Goal: Information Seeking & Learning: Learn about a topic

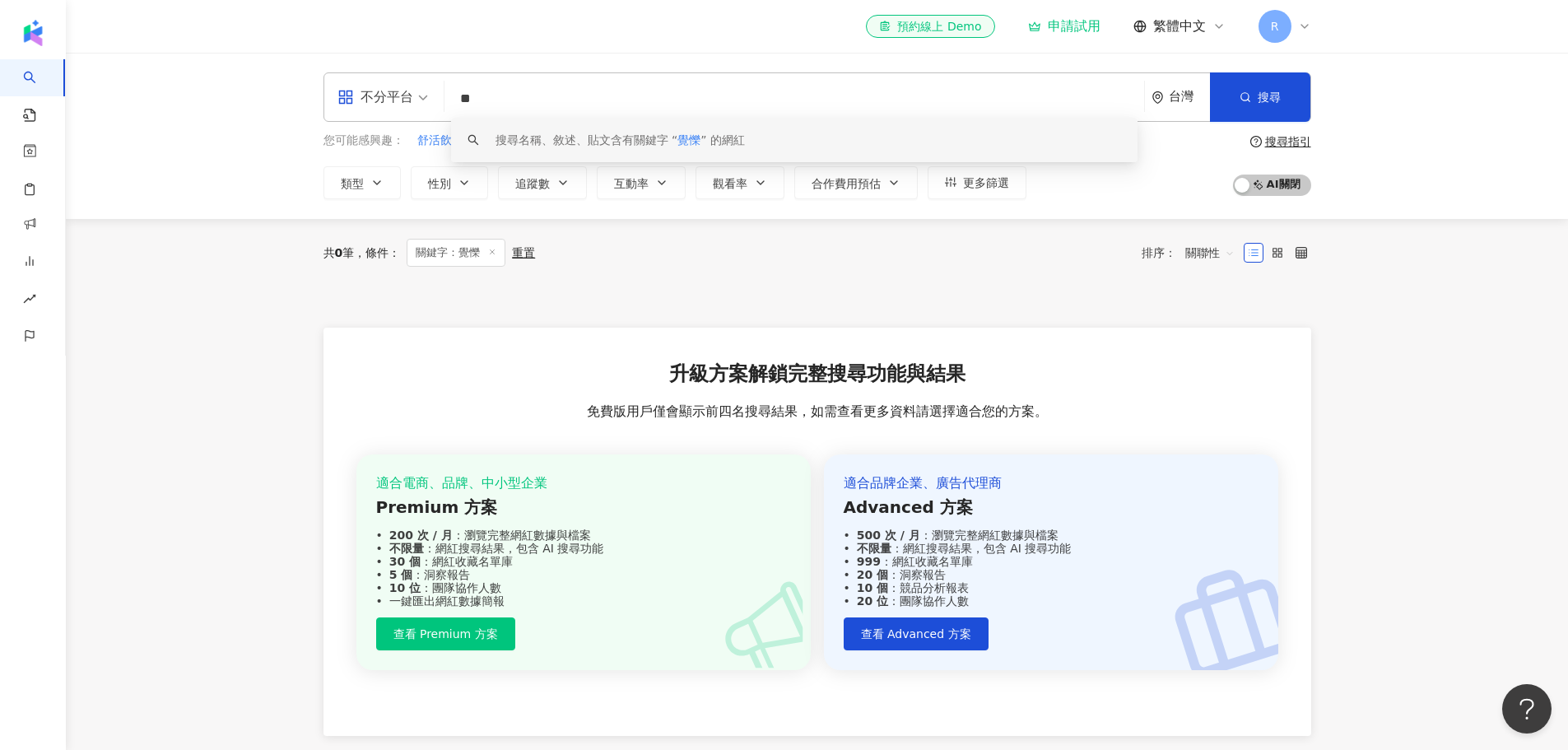
drag, startPoint x: 503, startPoint y: 102, endPoint x: 449, endPoint y: 97, distance: 54.2
click at [449, 97] on div "不分平台 ** 台灣 搜尋 keyword 搜尋名稱、敘述、貼文含有關鍵字 “ 覺㦡 ” 的網紅" at bounding box center [817, 97] width 988 height 49
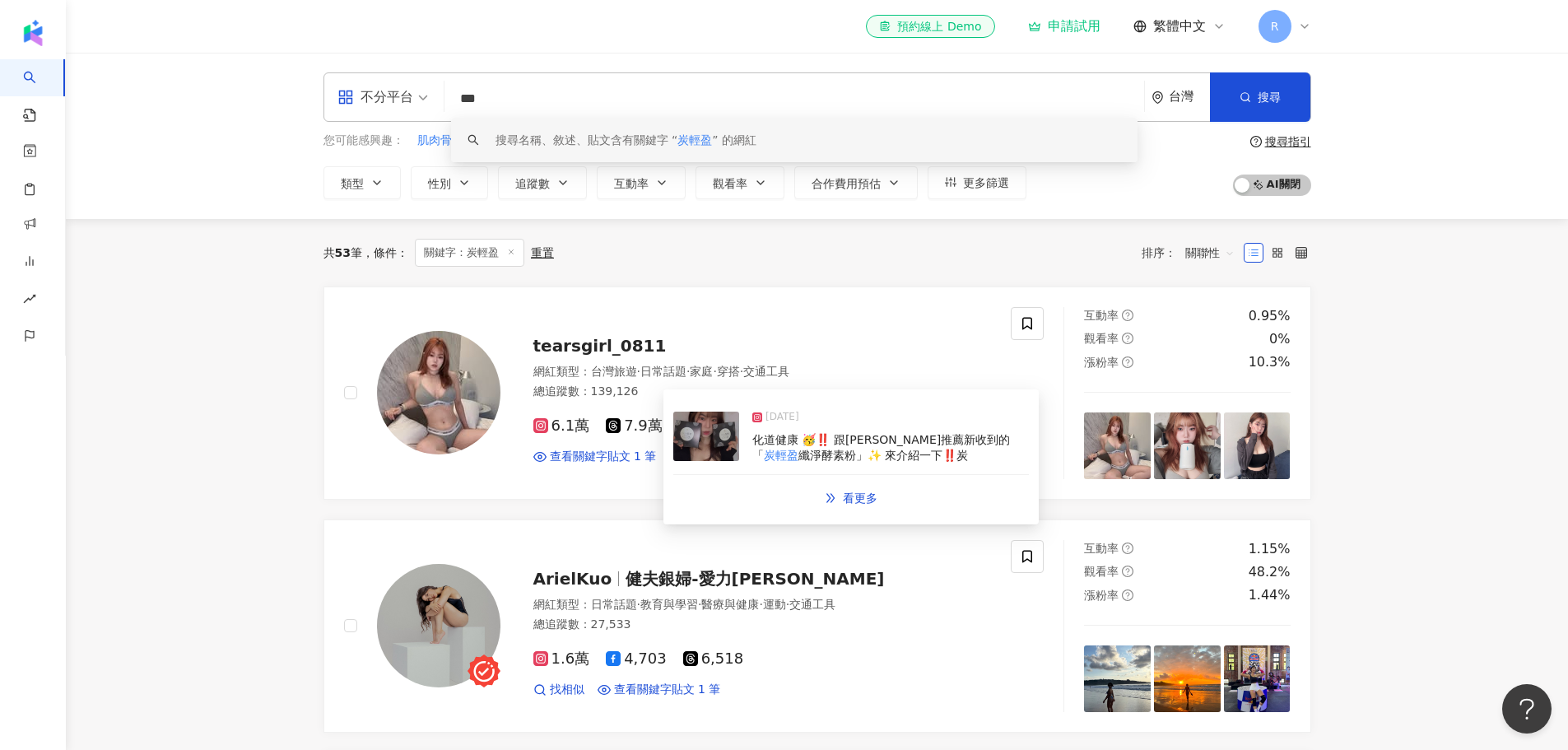
type input "***"
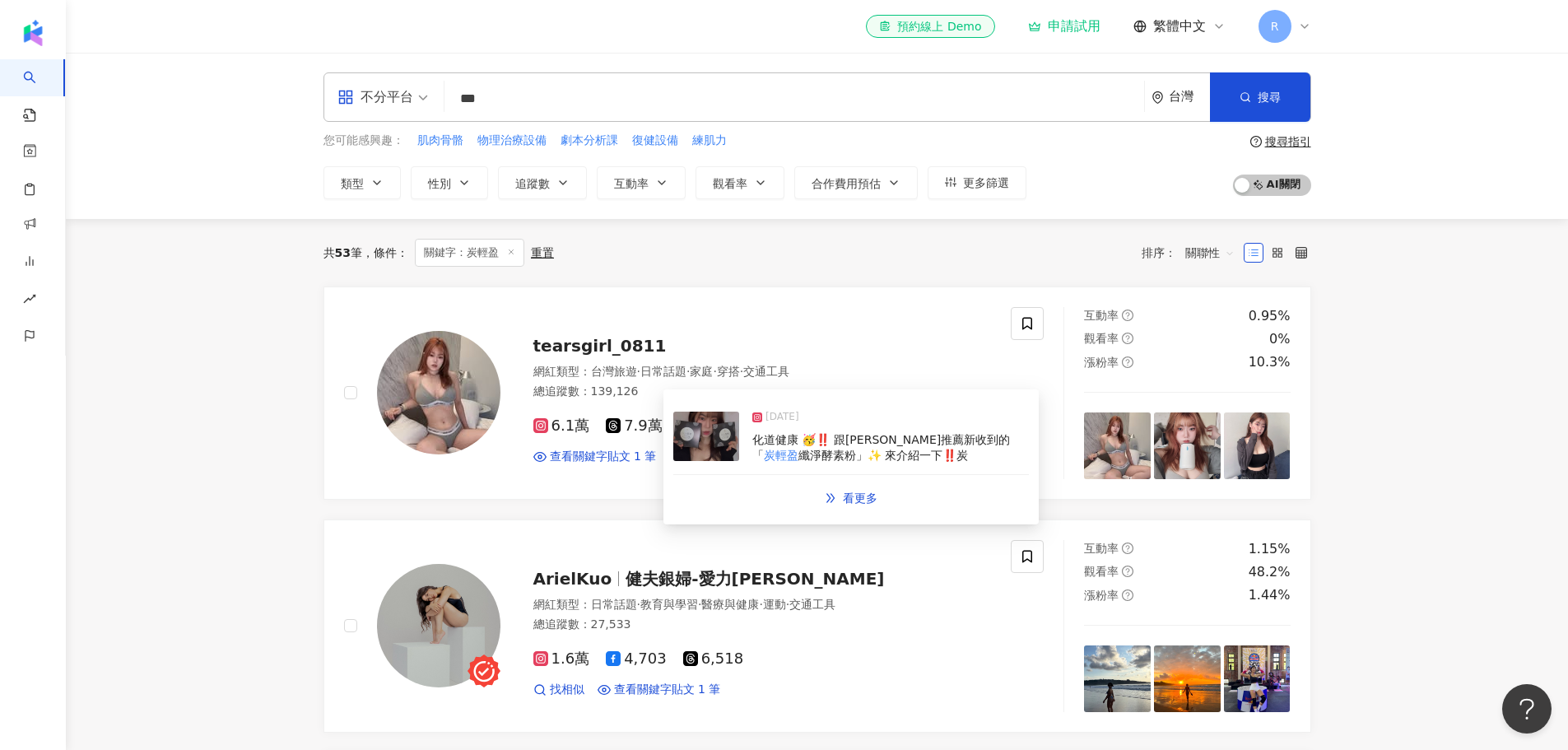
click at [728, 439] on img at bounding box center [707, 436] width 66 height 49
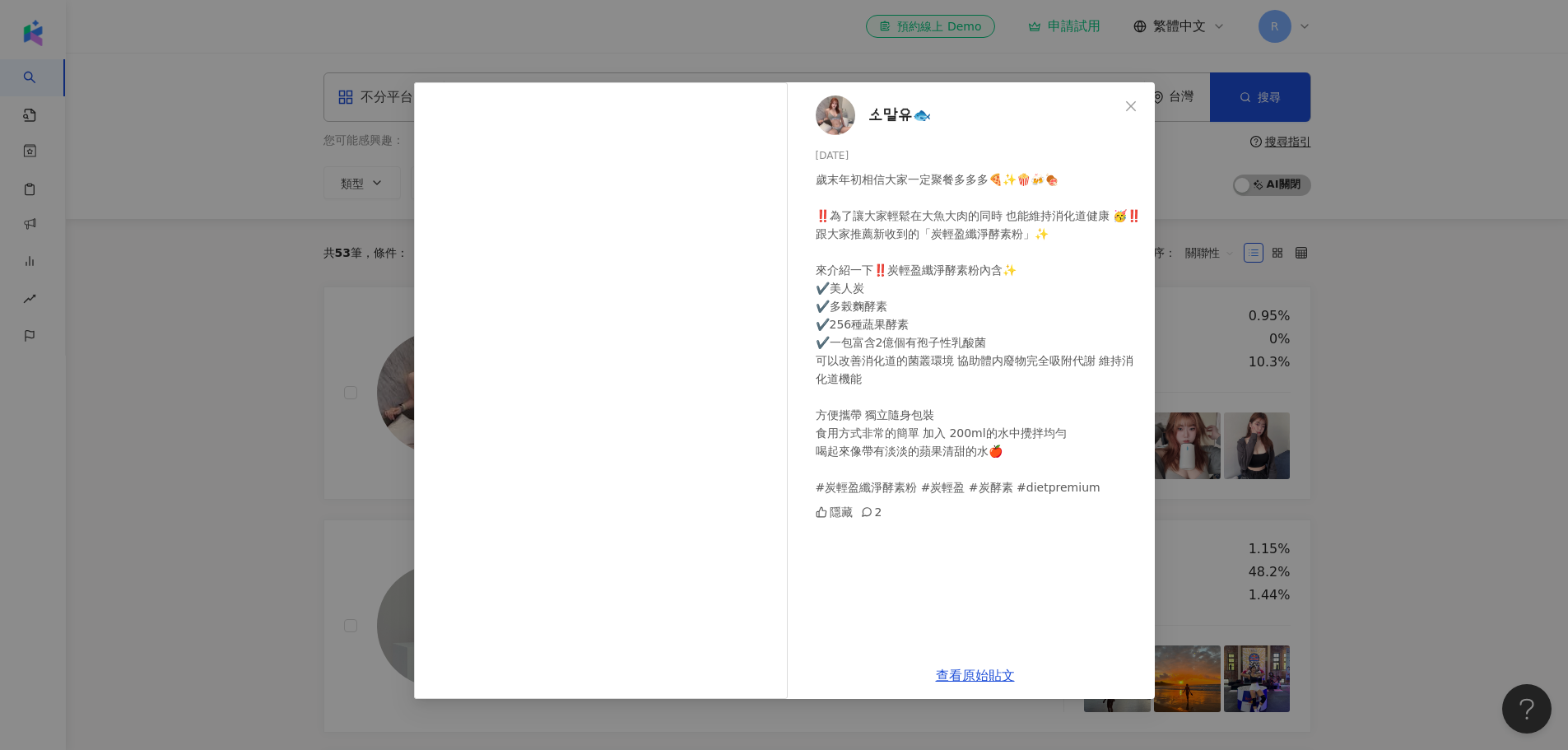
click at [173, 601] on div "소말유🐟 2024/12/30 歲末年初相信大家一定聚餐多多多🍕✨🍿🍻🍖 ‼️為了讓大家輕鬆在大魚大肉的同時 也能維持消化道健康 🥳‼️ 跟大家推薦新…" at bounding box center [784, 375] width 1568 height 750
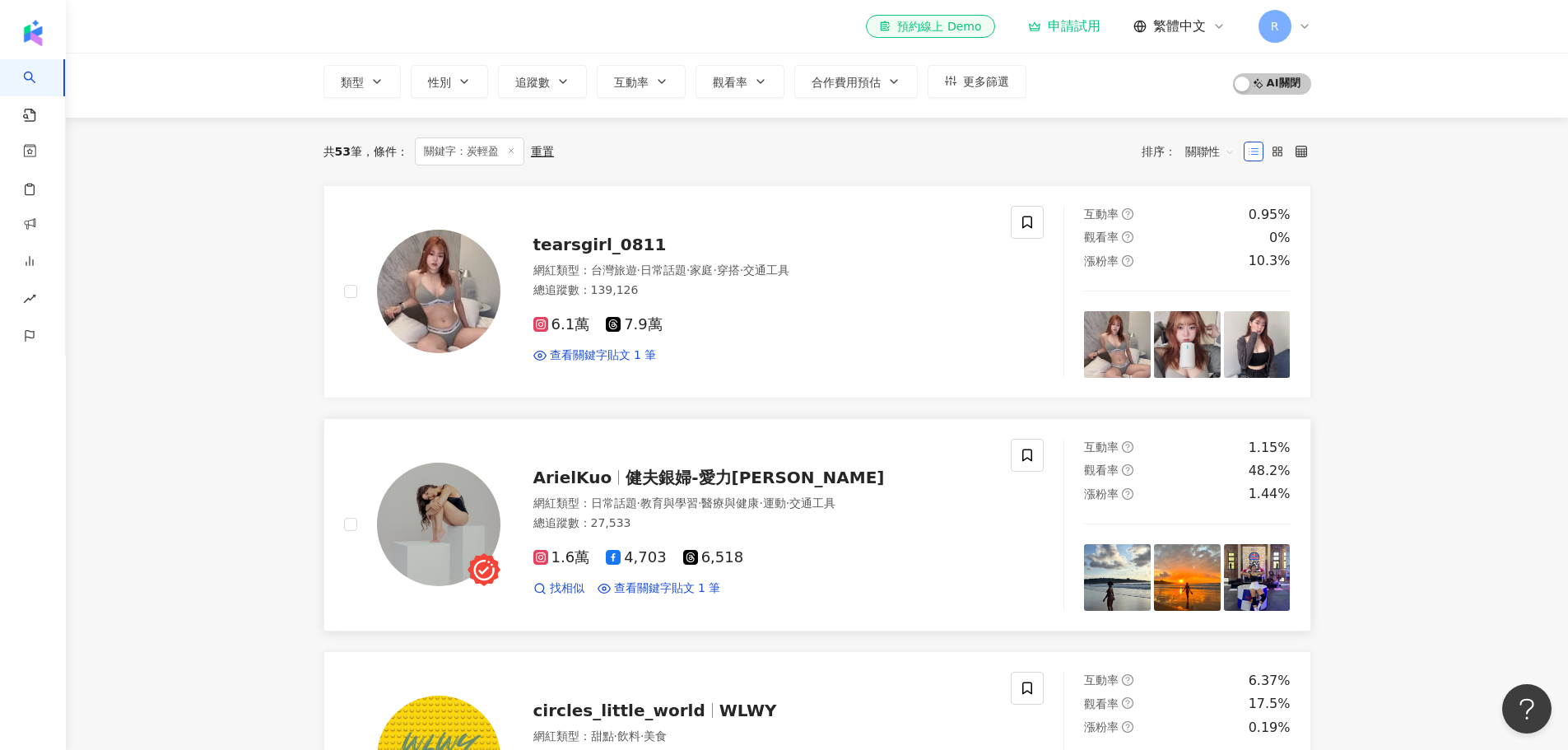
scroll to position [82, 0]
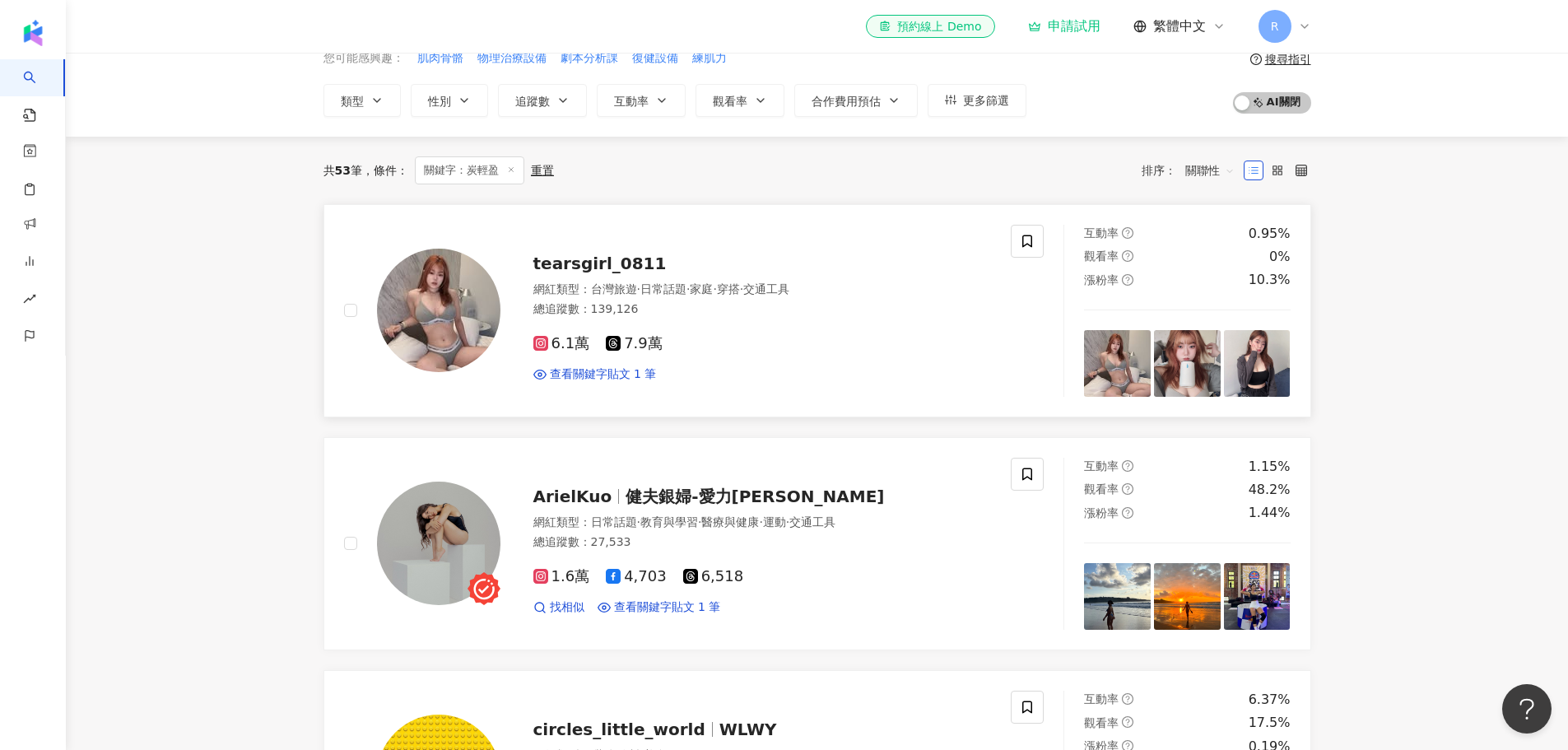
click at [634, 340] on span "7.9萬" at bounding box center [634, 344] width 57 height 17
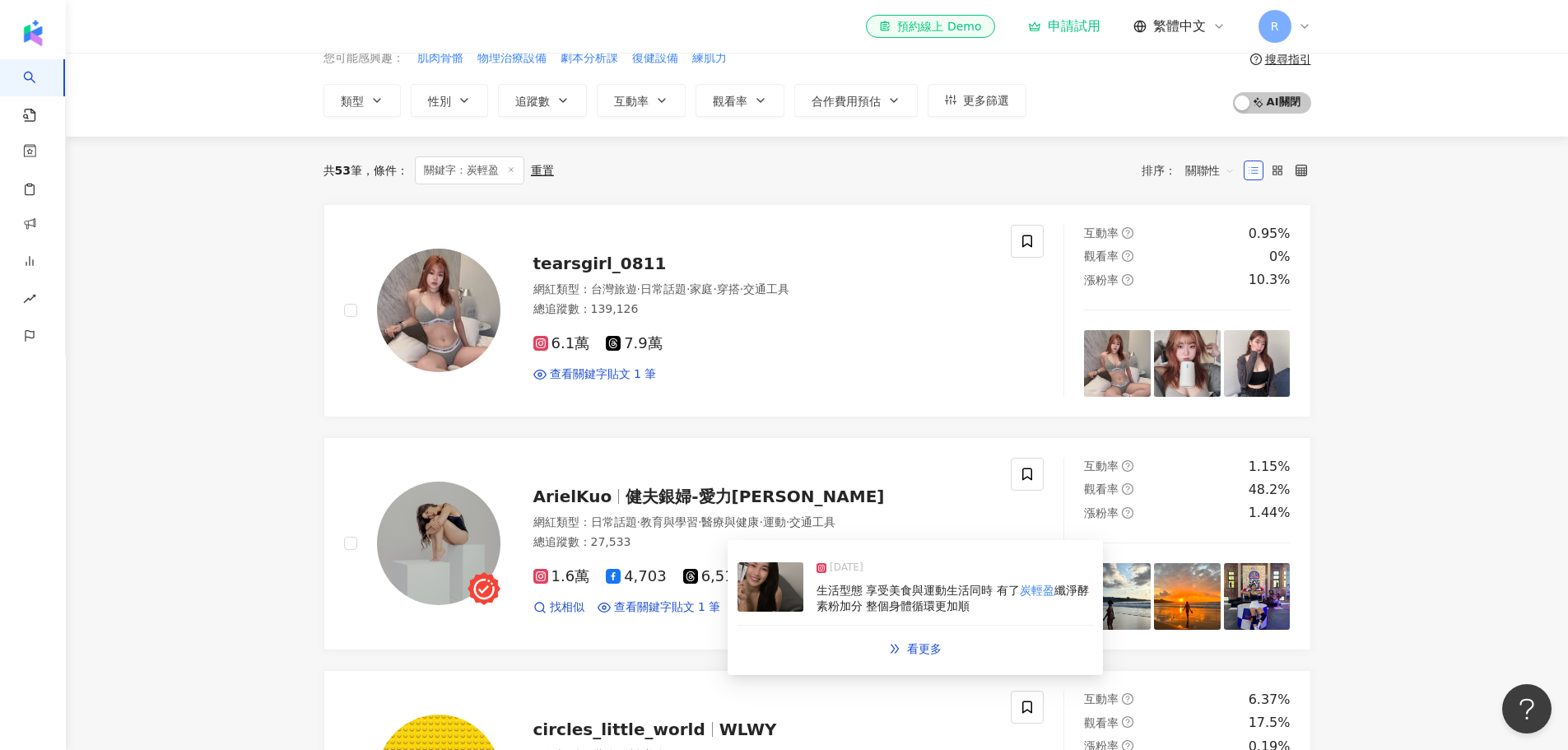
click at [800, 582] on img at bounding box center [771, 587] width 66 height 49
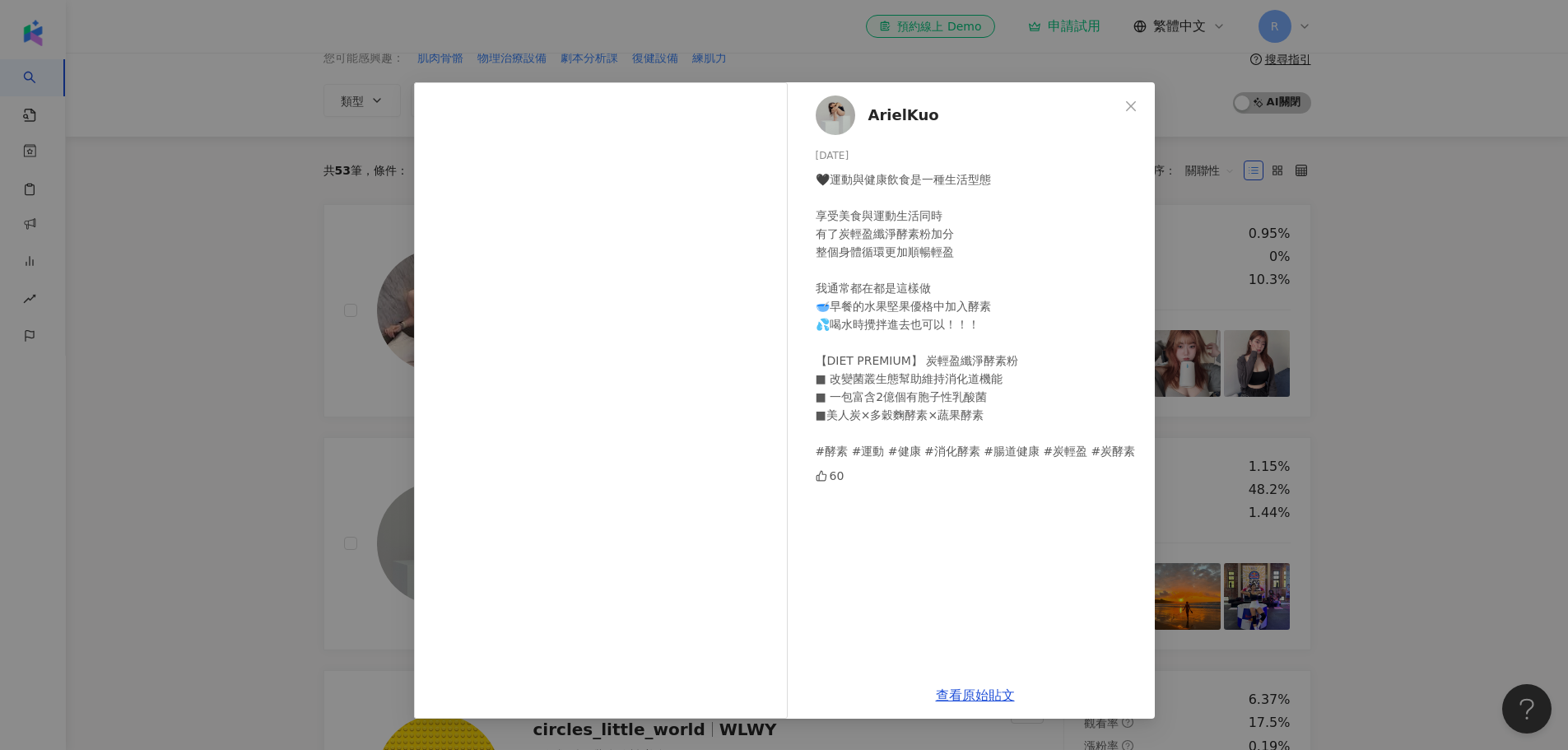
click at [209, 604] on div "ArielKuo 2025/1/14 🖤運動與健康飲食是一種生活型態 享受美食與運動生活同時 有了炭輕盈纖淨酵素粉加分 整個身體循環更加順暢輕盈 我通常都在都…" at bounding box center [784, 375] width 1568 height 750
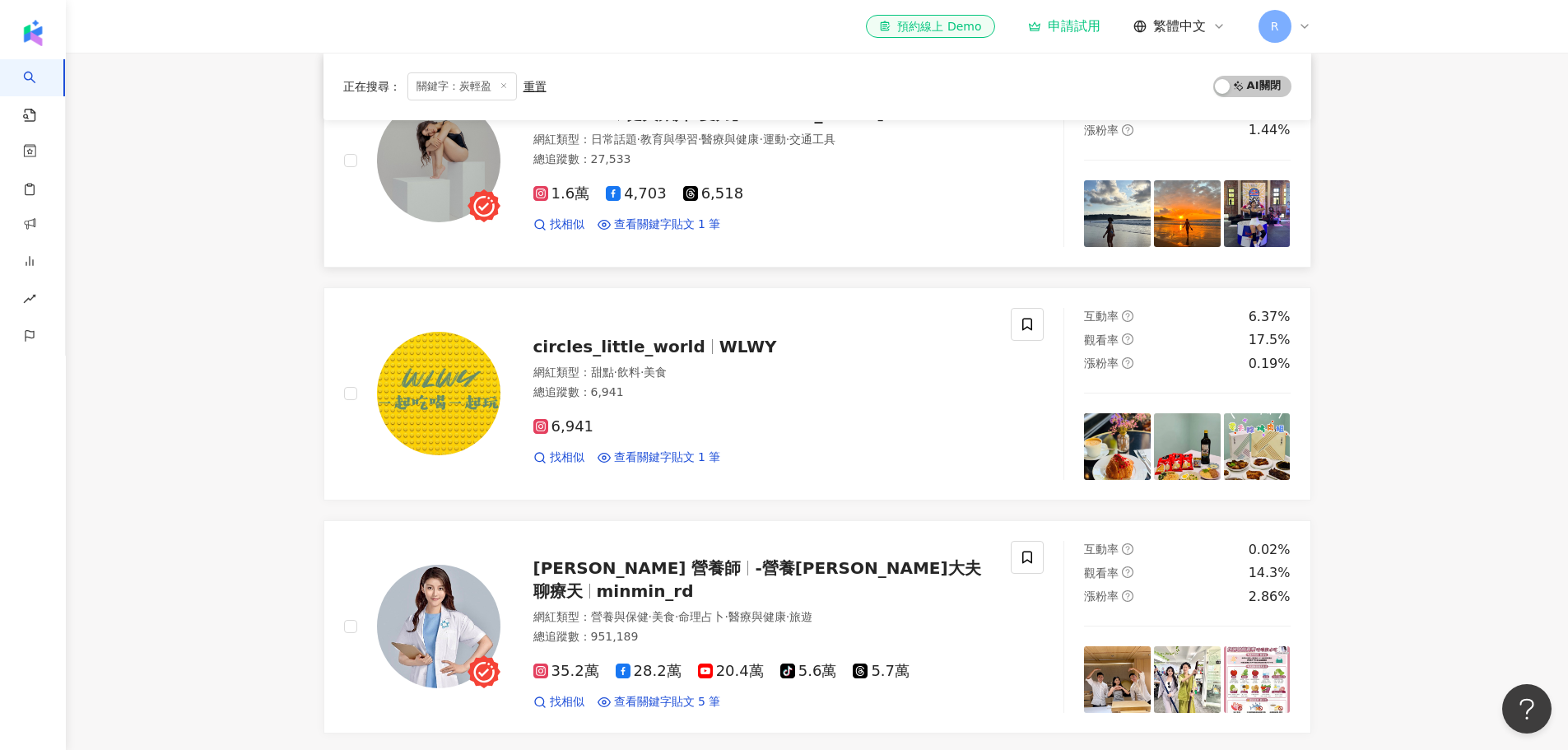
scroll to position [494, 0]
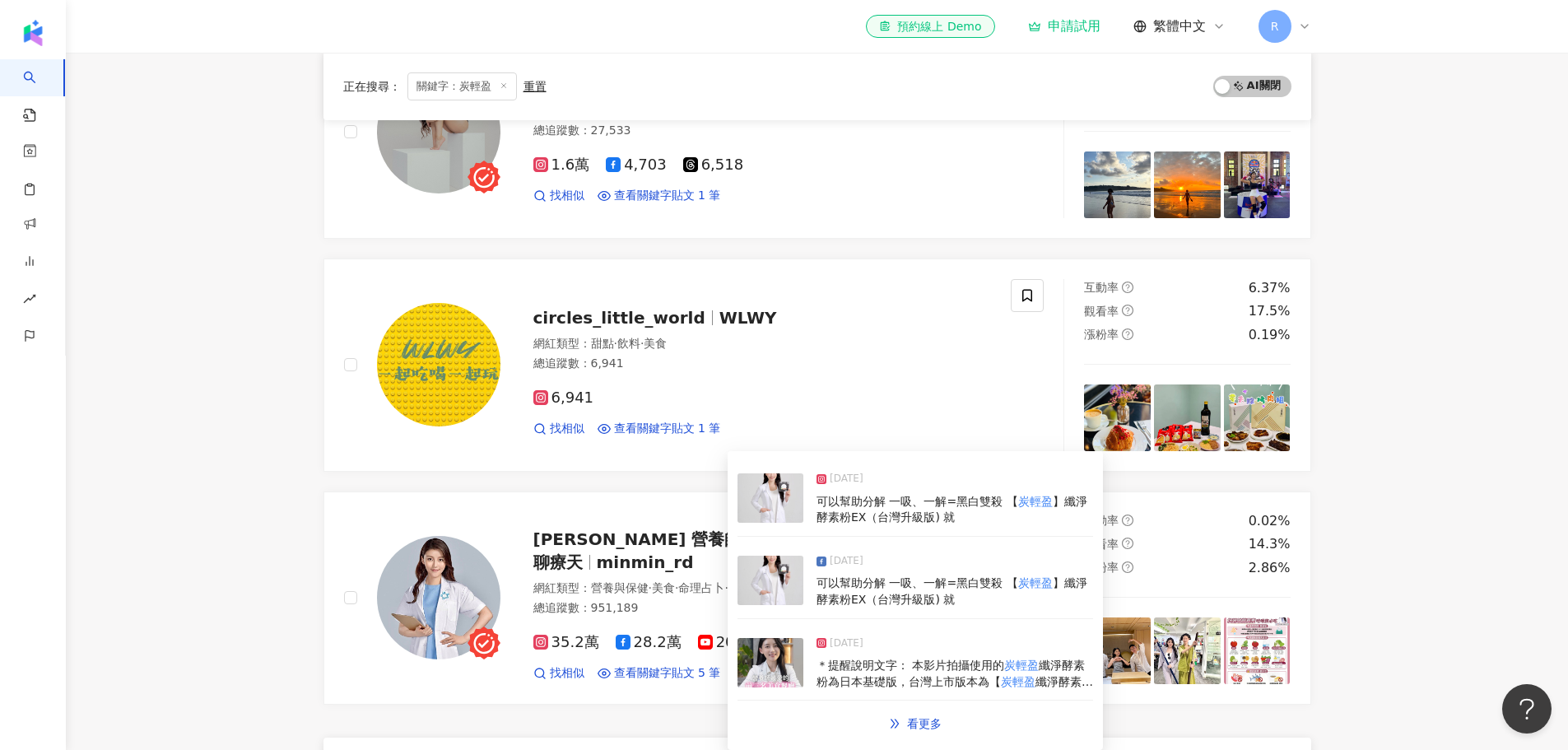
click at [766, 577] on img at bounding box center [771, 581] width 66 height 49
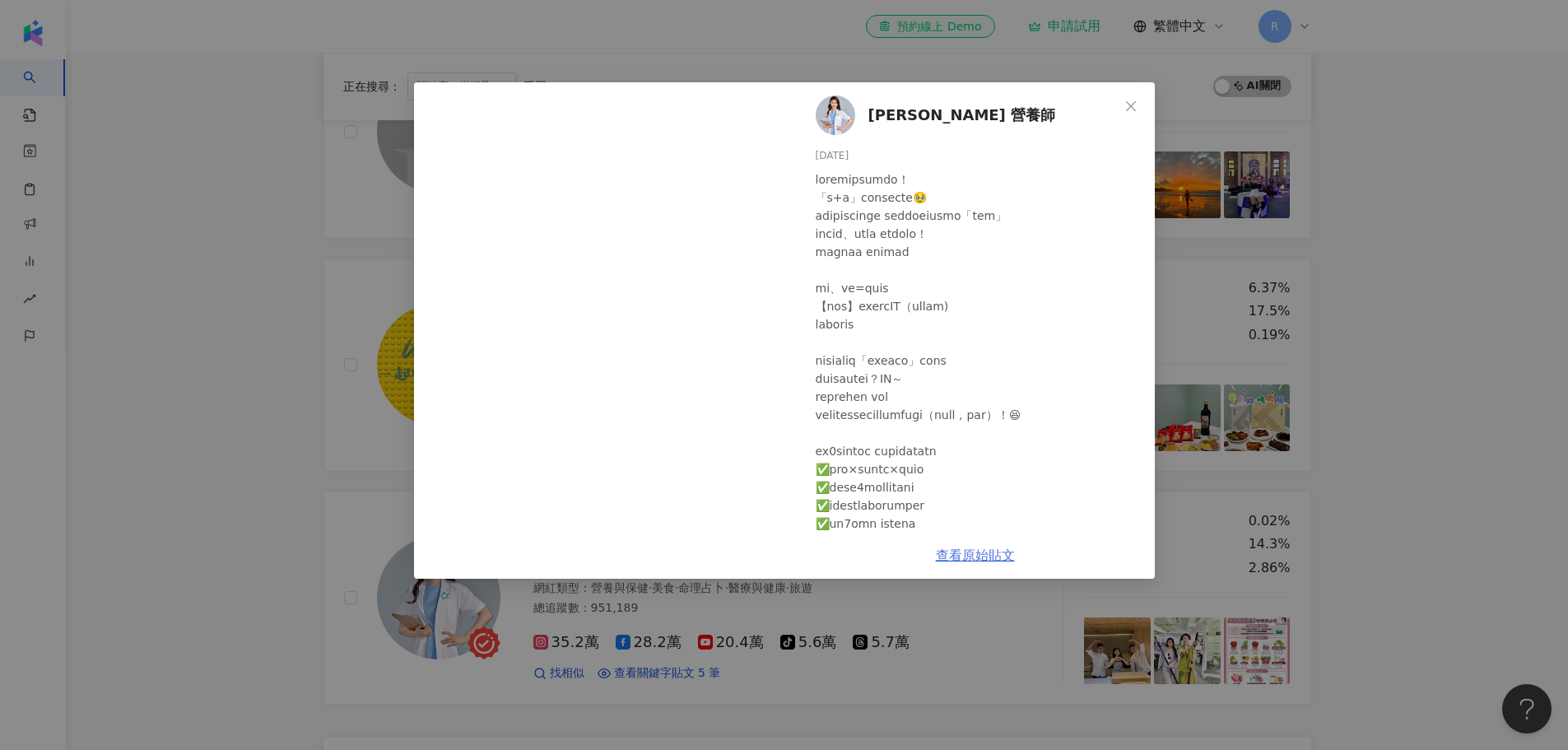
click at [977, 556] on link "查看原始貼文" at bounding box center [975, 555] width 79 height 15
click at [311, 627] on div "高敏敏 營養師 2025/4/18 990 45 4 查看原始貼文" at bounding box center [784, 375] width 1568 height 750
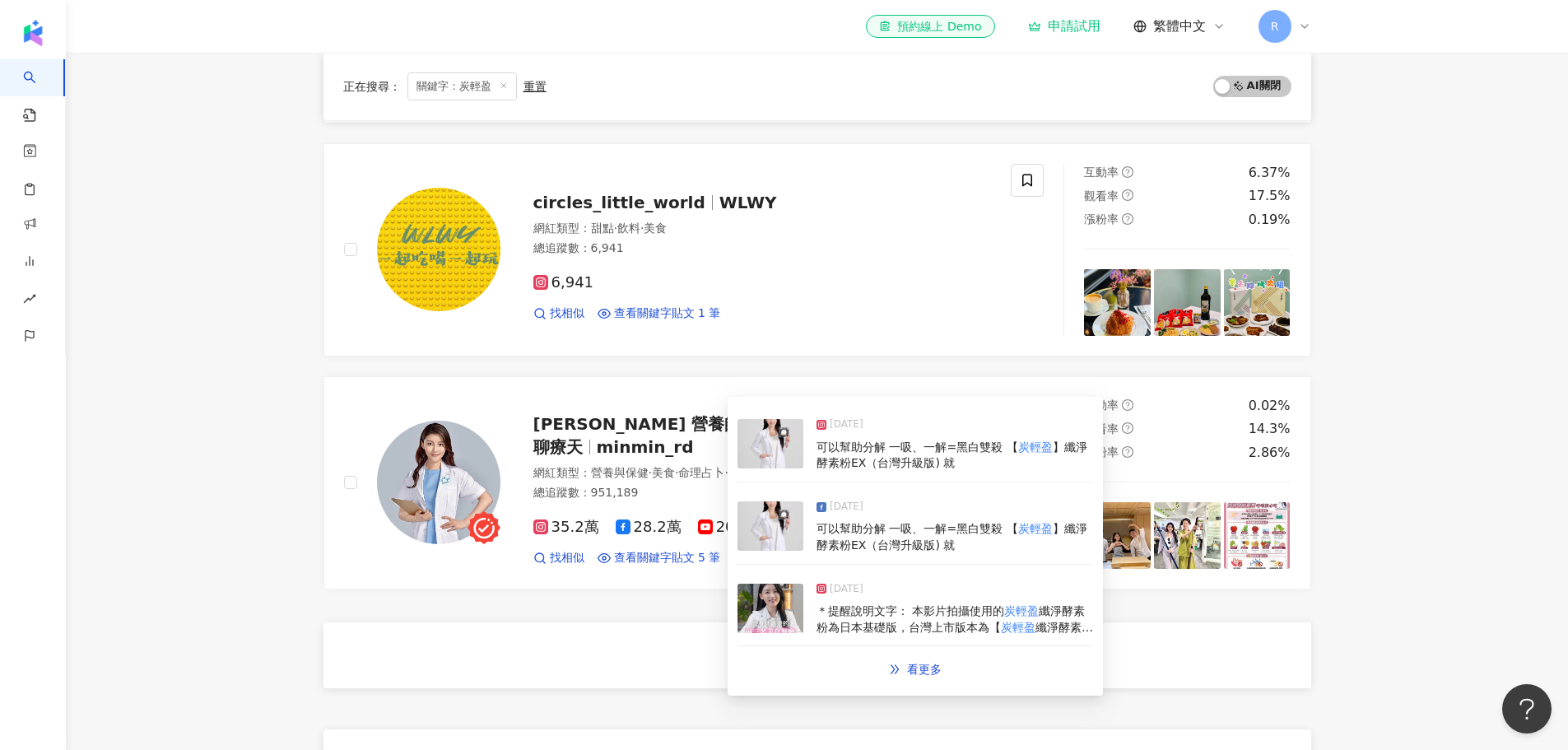
scroll to position [659, 0]
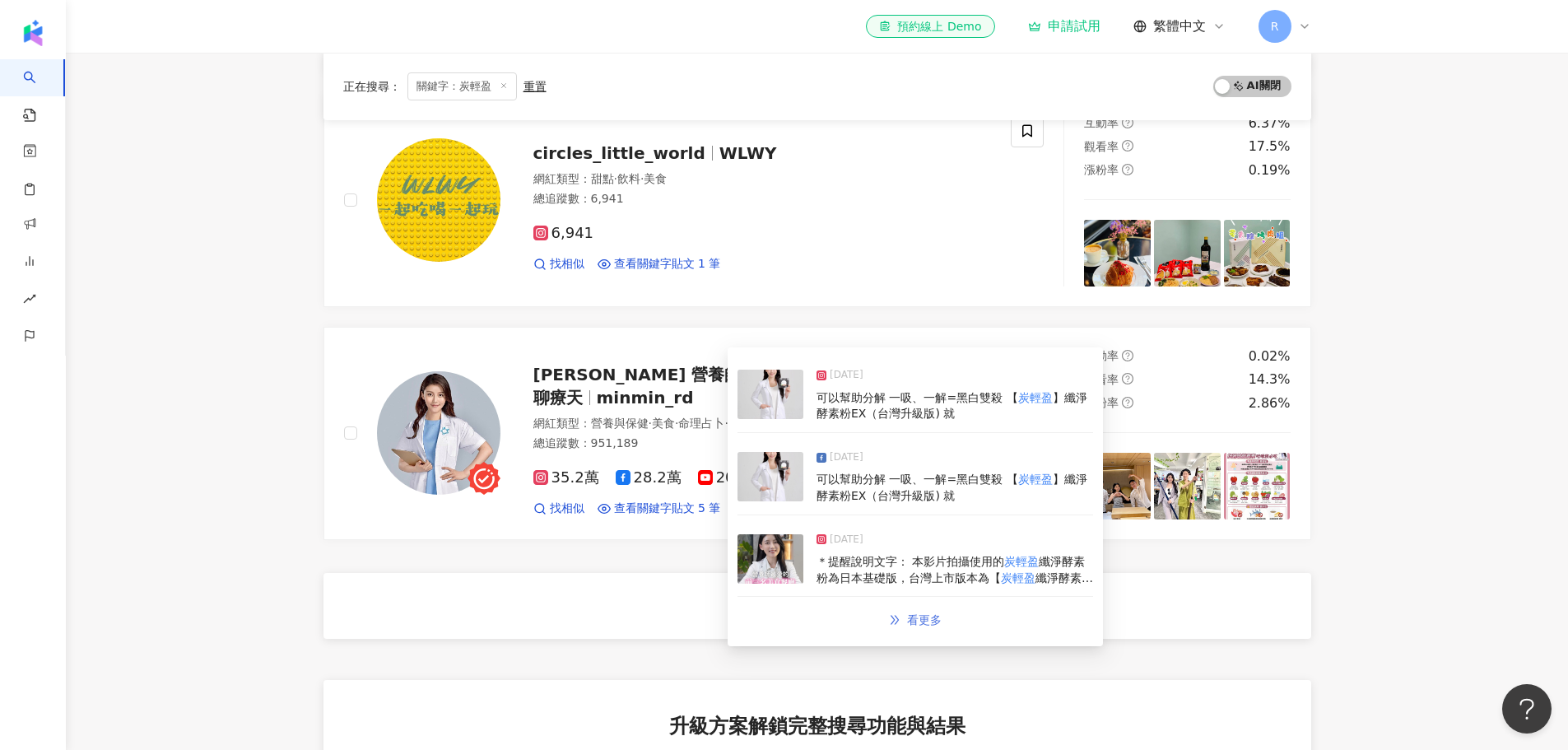
click at [926, 626] on span "看更多" at bounding box center [924, 620] width 35 height 14
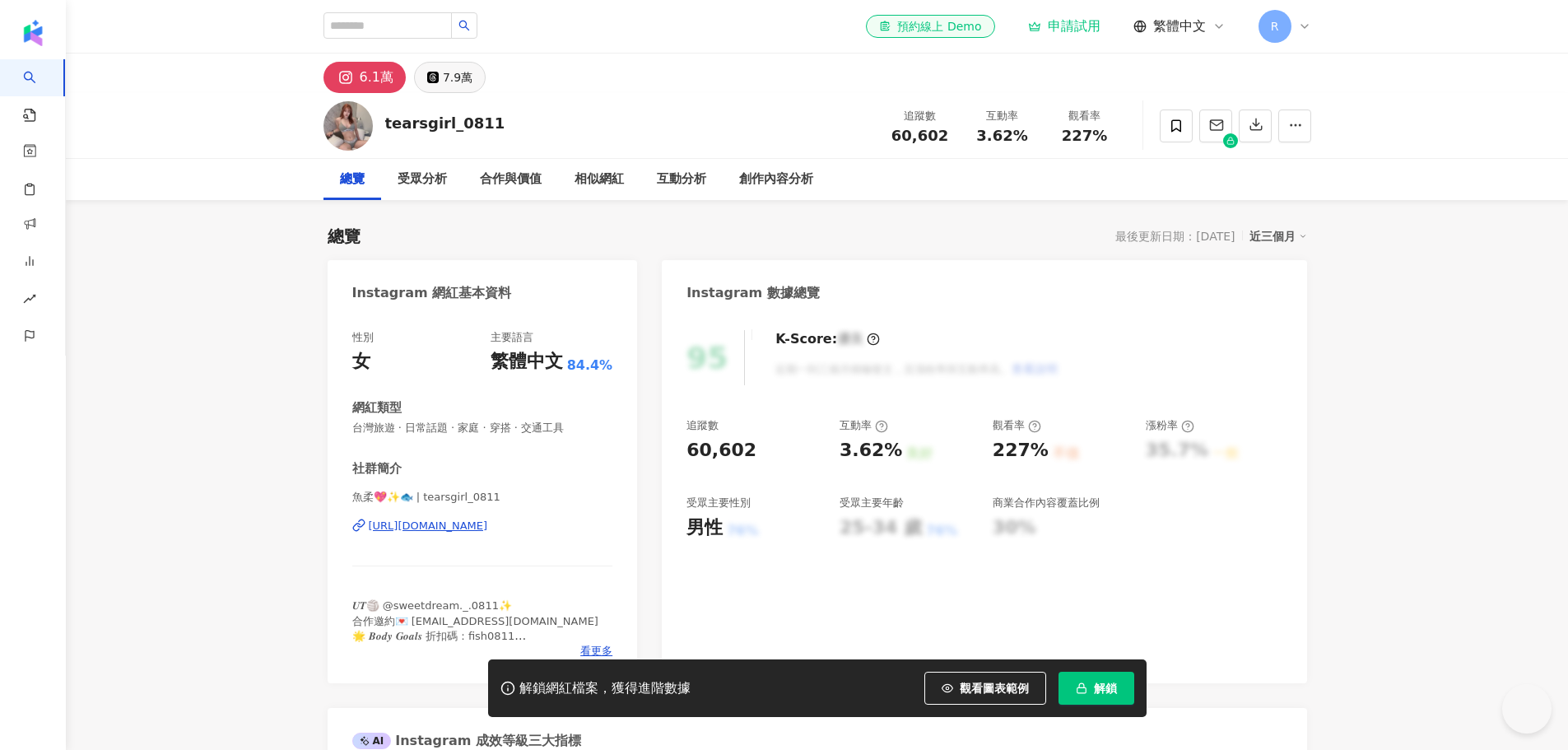
click at [430, 79] on icon at bounding box center [433, 78] width 12 height 12
click at [449, 82] on div "7.9萬" at bounding box center [457, 77] width 30 height 23
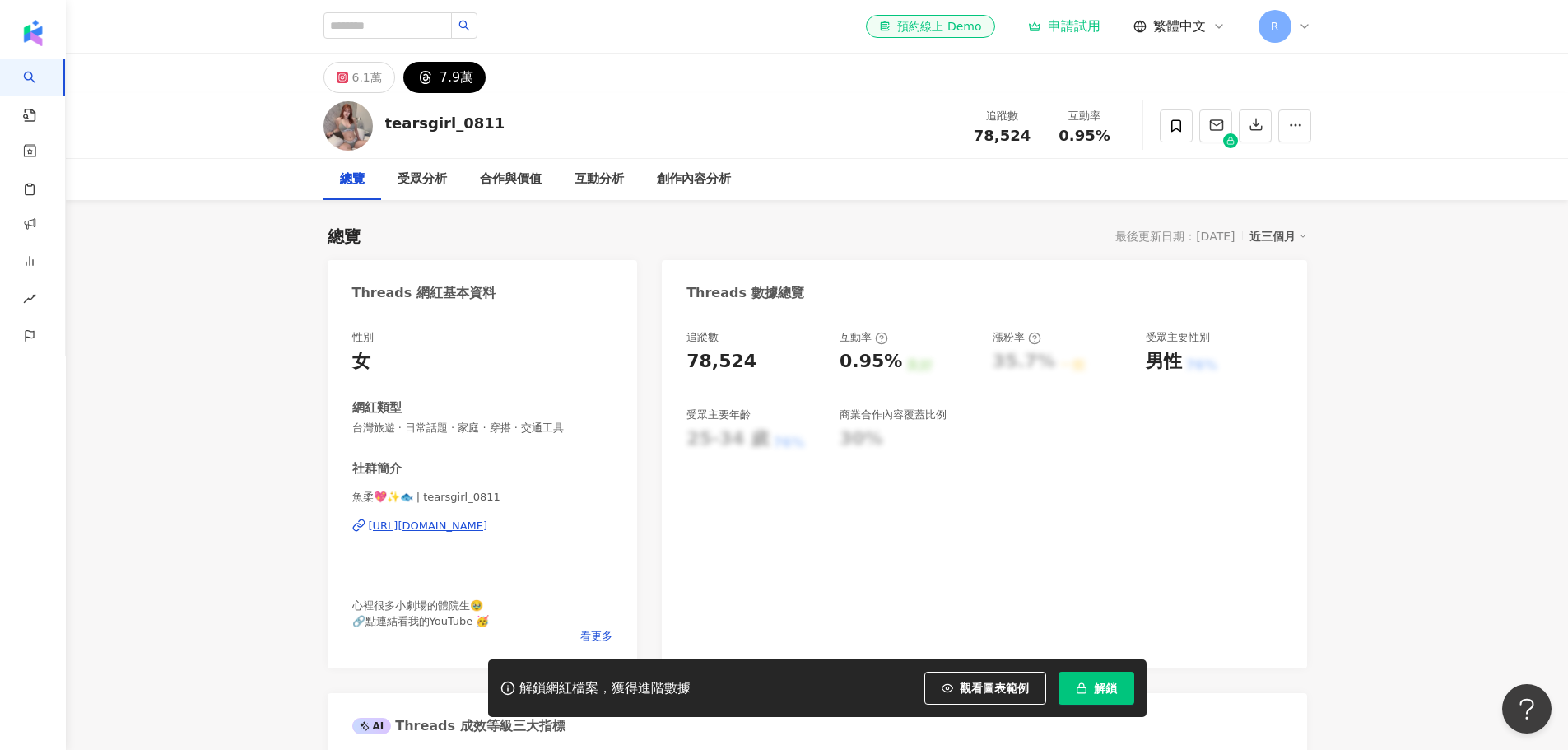
click at [488, 521] on div "https://www.threads.com/@tearsgirl_0811" at bounding box center [428, 527] width 119 height 15
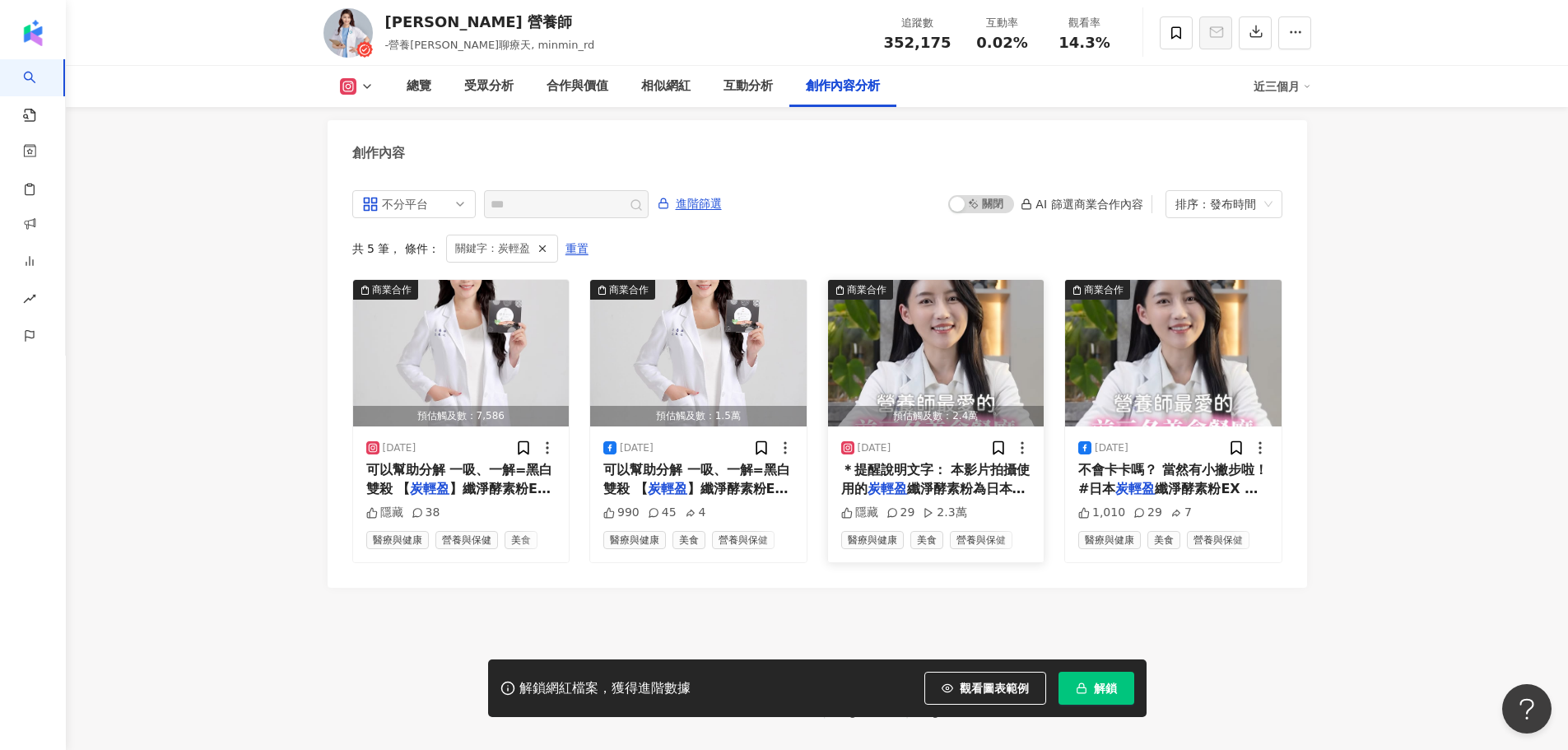
click at [922, 406] on div "預估觸及數：2.4萬" at bounding box center [937, 416] width 217 height 20
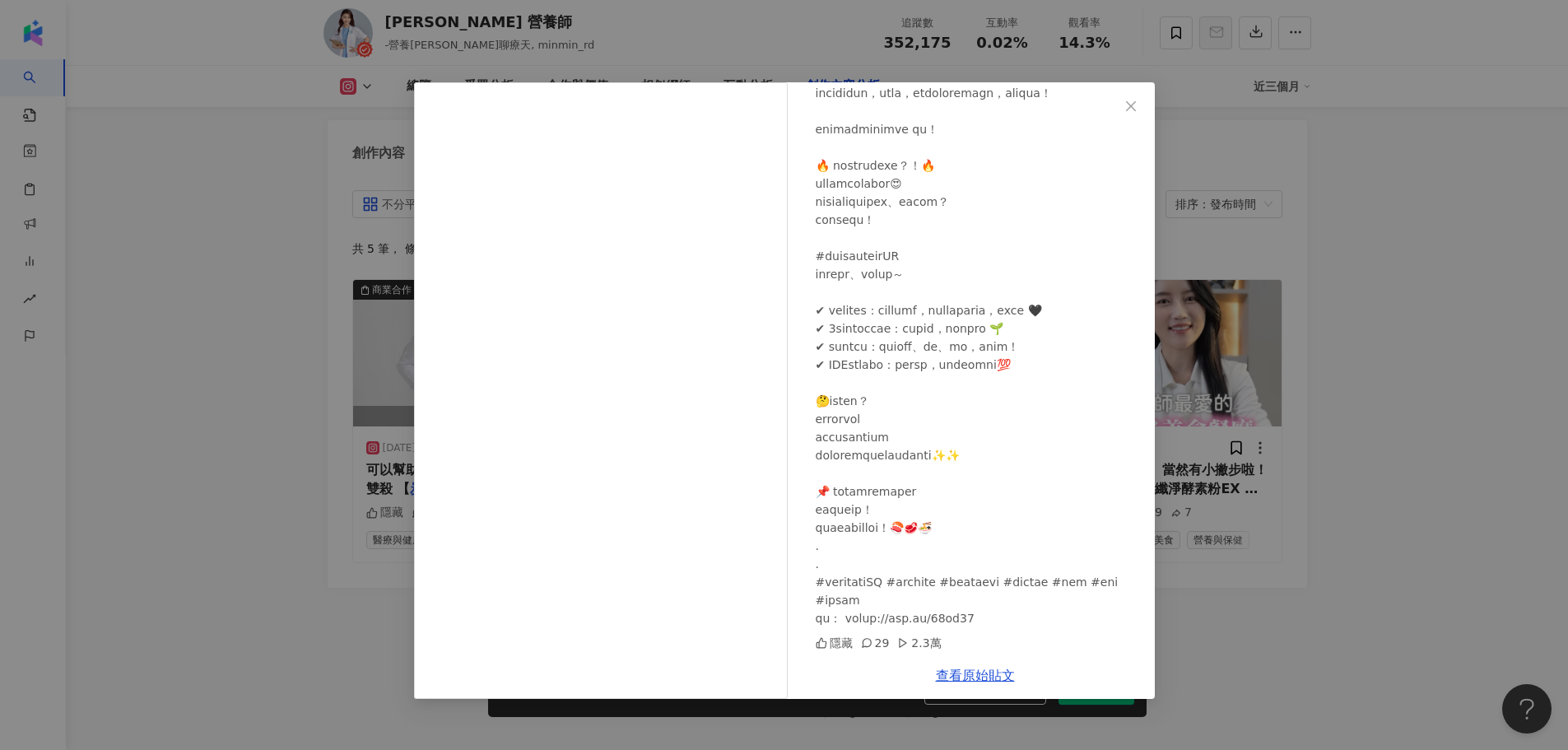
scroll to position [5050, 0]
click at [196, 613] on div "高敏敏 營養師 2025/4/1 隱藏 29 2.3萬 查看原始貼文" at bounding box center [784, 375] width 1568 height 750
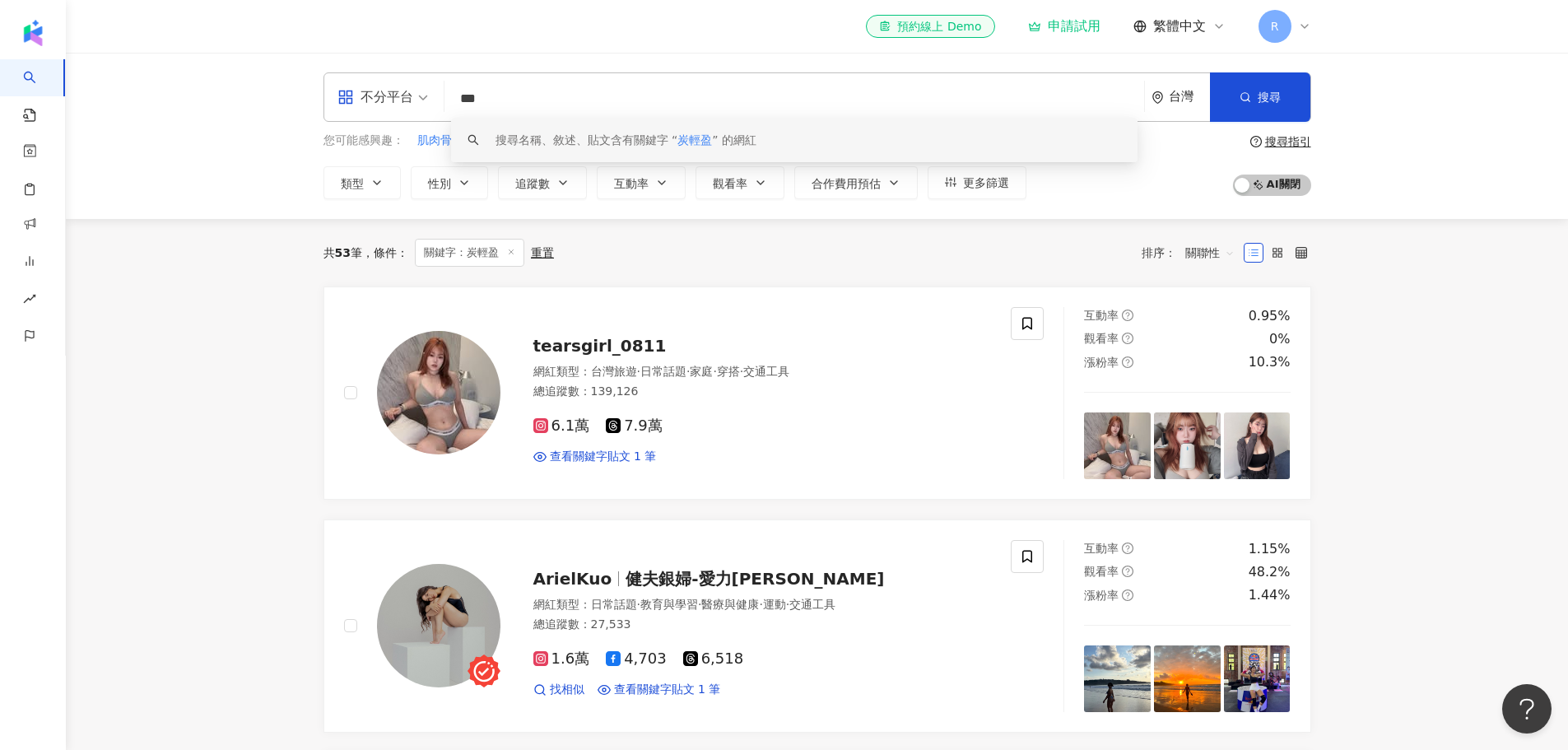
drag, startPoint x: 485, startPoint y: 97, endPoint x: 451, endPoint y: 92, distance: 34.4
click at [455, 94] on input "***" at bounding box center [794, 98] width 686 height 31
